Goal: Task Accomplishment & Management: Complete application form

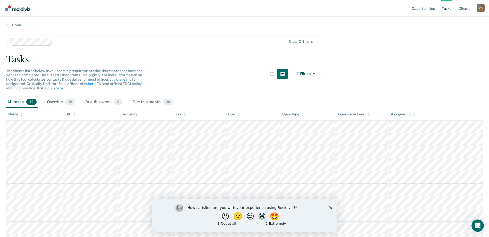
click at [330, 209] on icon "Close survey" at bounding box center [330, 207] width 3 height 3
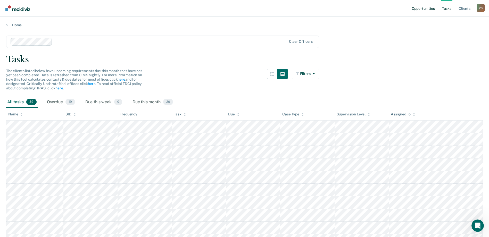
click at [424, 7] on link "Opportunities" at bounding box center [422, 8] width 25 height 16
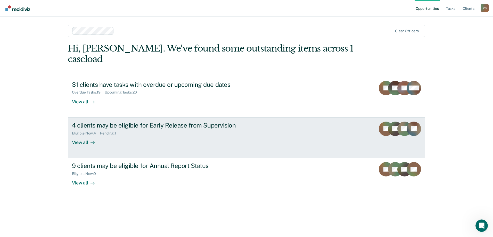
click at [185, 129] on div "Eligible Now : 4 Pending : 1" at bounding box center [162, 132] width 181 height 6
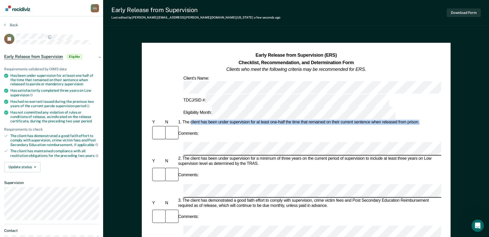
drag, startPoint x: 190, startPoint y: 91, endPoint x: 424, endPoint y: 89, distance: 233.2
click at [424, 120] on div "1. The client has been under supervision for at least one-half the time that re…" at bounding box center [309, 122] width 264 height 5
drag, startPoint x: 424, startPoint y: 89, endPoint x: 417, endPoint y: 90, distance: 7.0
copy div "client has been under supervision for at least one-half the time that remained …"
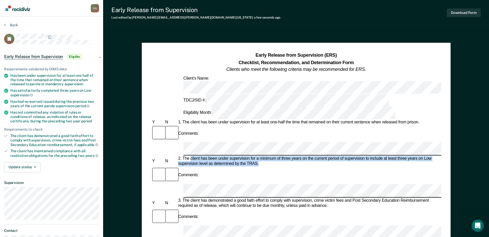
drag, startPoint x: 190, startPoint y: 114, endPoint x: 434, endPoint y: 120, distance: 243.5
click at [434, 156] on div "2. The client has been under supervision for a minimum of three years on the cu…" at bounding box center [309, 161] width 264 height 10
copy div "client has been under supervision for a minimum of three years on the current p…"
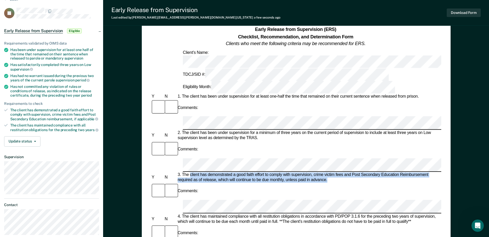
drag, startPoint x: 190, startPoint y: 115, endPoint x: 327, endPoint y: 121, distance: 137.2
click at [327, 172] on div "3. The client has demonstrated a good faith effort to comply with supervision, …" at bounding box center [308, 177] width 264 height 10
drag, startPoint x: 327, startPoint y: 121, endPoint x: 307, endPoint y: 115, distance: 21.7
copy div "client has demonstrated a good faith effort to comply with supervision, crime v…"
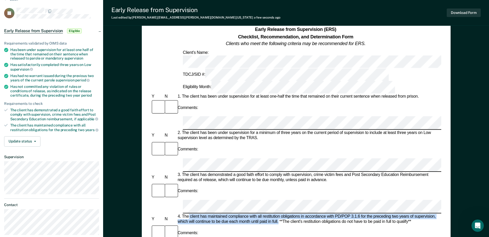
drag, startPoint x: 189, startPoint y: 142, endPoint x: 278, endPoint y: 147, distance: 89.3
click at [278, 214] on div "4. The client has maintained compliance with all restitution obligations in acc…" at bounding box center [308, 219] width 264 height 10
drag, startPoint x: 278, startPoint y: 147, endPoint x: 267, endPoint y: 146, distance: 11.4
copy div "client has maintained compliance with all restitution obligations in accordance…"
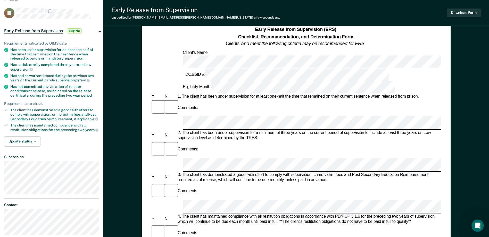
drag, startPoint x: 190, startPoint y: 168, endPoint x: 320, endPoint y: 174, distance: 130.0
drag, startPoint x: 320, startPoint y: 174, endPoint x: 310, endPoint y: 174, distance: 10.3
copy div "client has not had a warrant issued within the preceding two years of supervisi…"
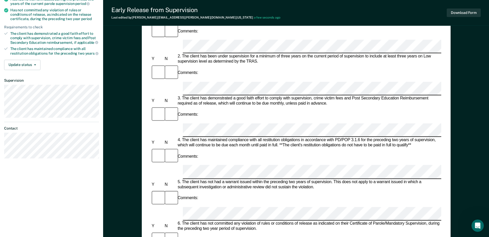
scroll to position [103, 0]
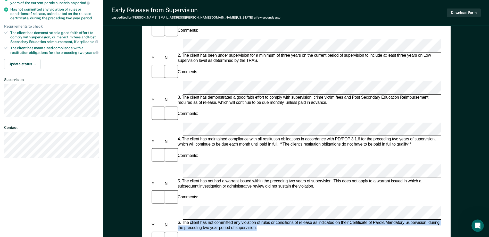
drag, startPoint x: 190, startPoint y: 119, endPoint x: 256, endPoint y: 123, distance: 66.6
click at [256, 220] on div "6. The client has not committed any violation of rules or conditions of release…" at bounding box center [308, 225] width 264 height 10
drag, startPoint x: 256, startPoint y: 123, endPoint x: 251, endPoint y: 123, distance: 5.4
copy div "client has not committed any violation of rules or conditions of release as ind…"
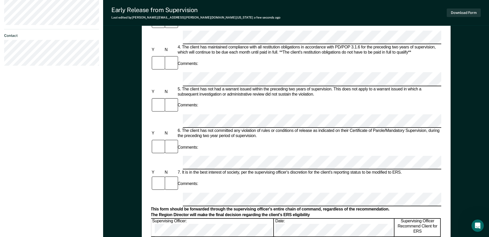
scroll to position [206, 0]
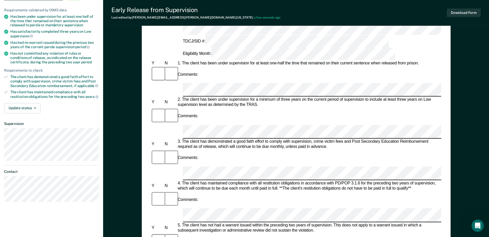
scroll to position [52, 0]
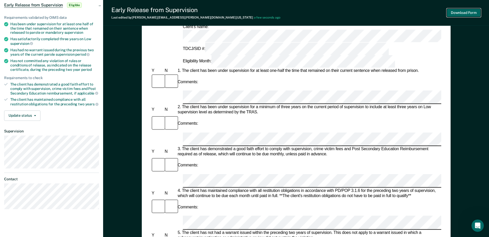
click at [456, 10] on button "Download Form" at bounding box center [463, 13] width 34 height 9
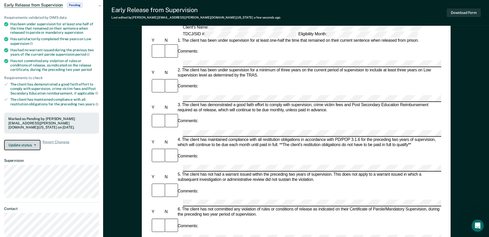
click at [37, 145] on button "Update status" at bounding box center [22, 145] width 36 height 10
